Goal: Information Seeking & Learning: Learn about a topic

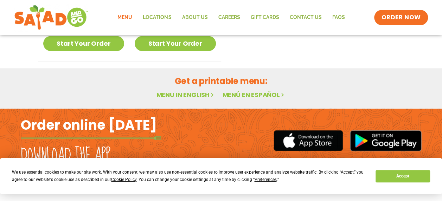
scroll to position [485, 0]
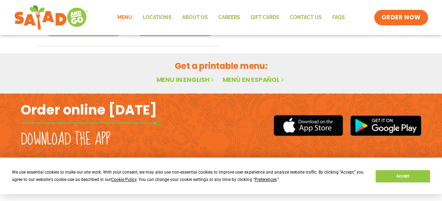
click at [198, 76] on link "Menu in English" at bounding box center [185, 79] width 59 height 9
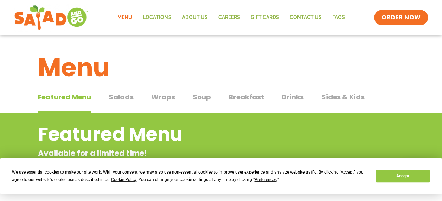
click at [244, 98] on span "Breakfast" at bounding box center [246, 97] width 35 height 11
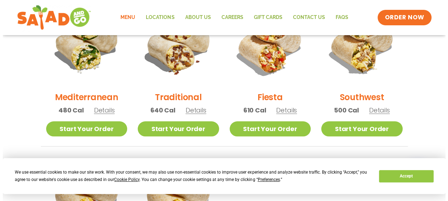
scroll to position [218, 0]
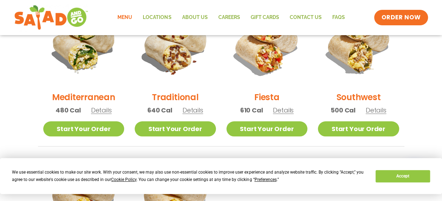
click at [105, 111] on span "Details" at bounding box center [101, 110] width 21 height 9
